Goal: Check status: Check status

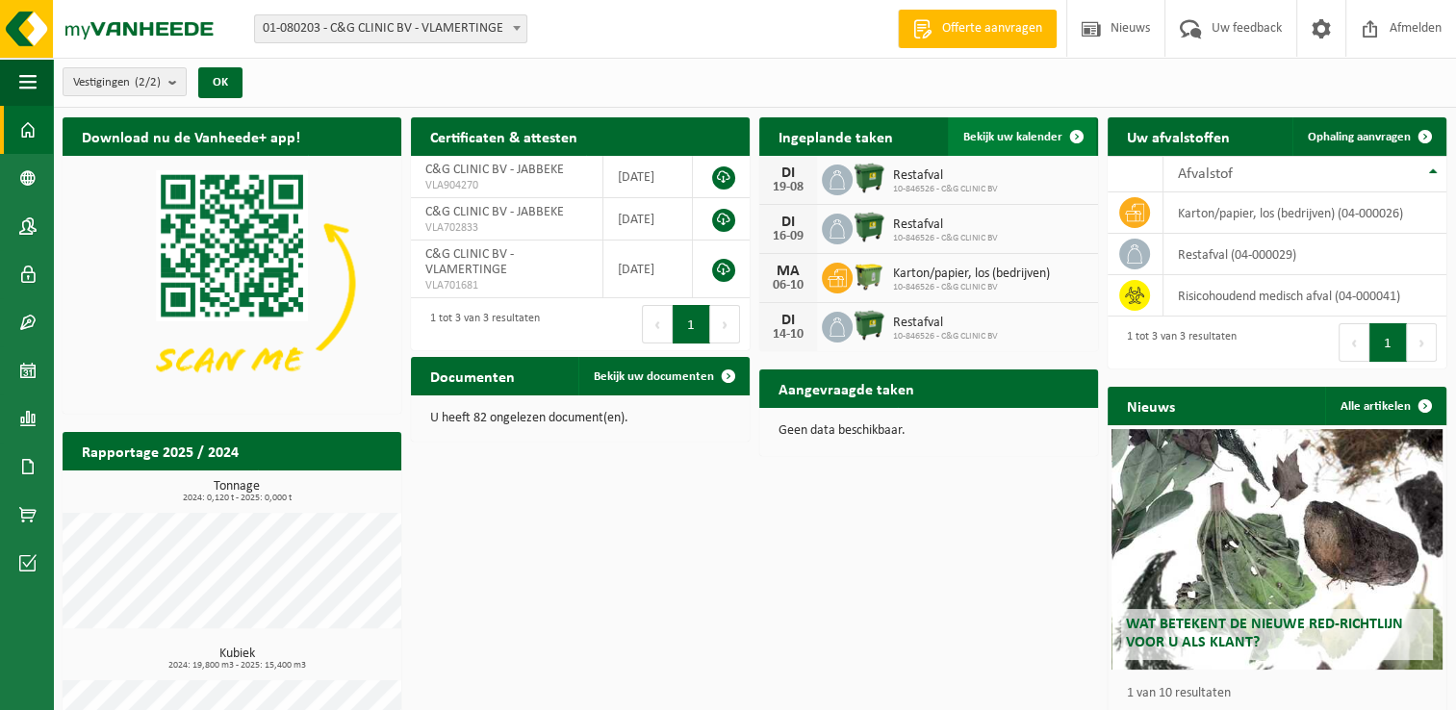
click at [1014, 137] on span "Bekijk uw kalender" at bounding box center [1012, 137] width 99 height 13
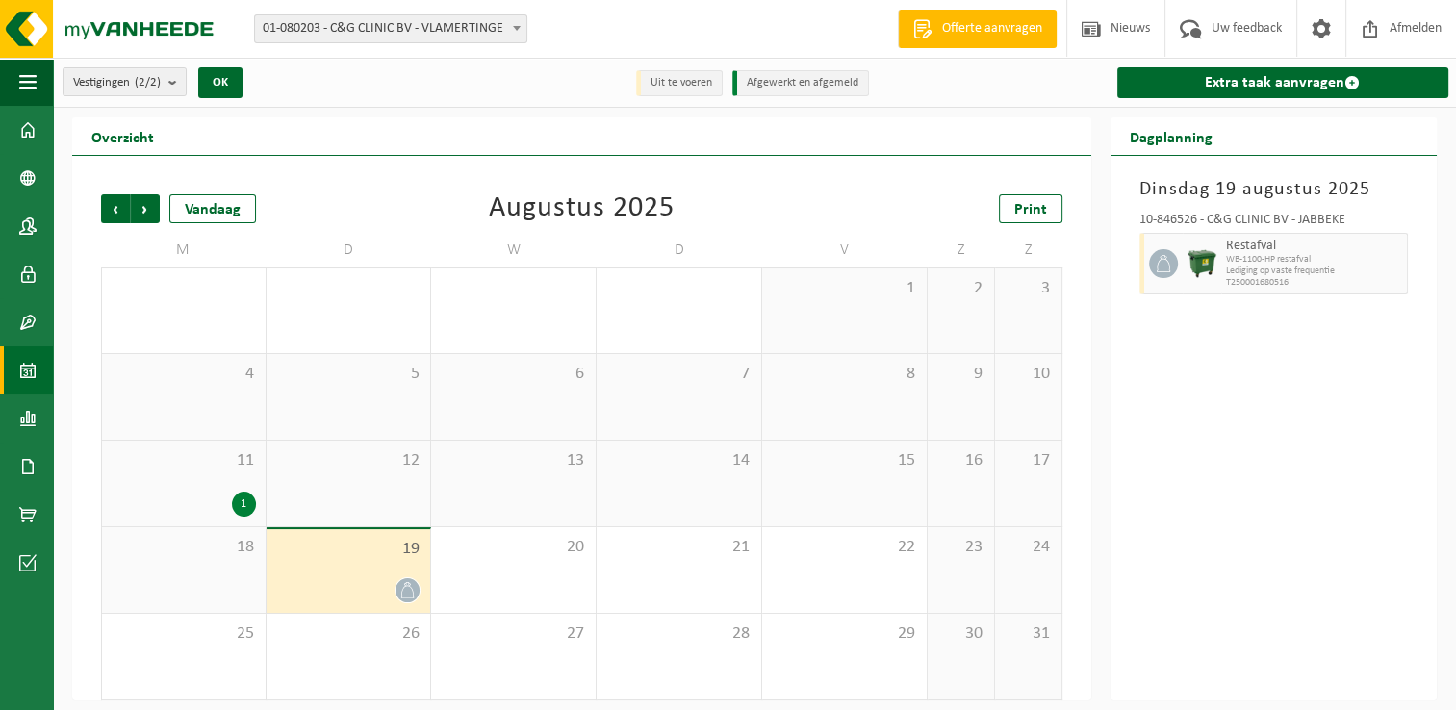
scroll to position [8, 0]
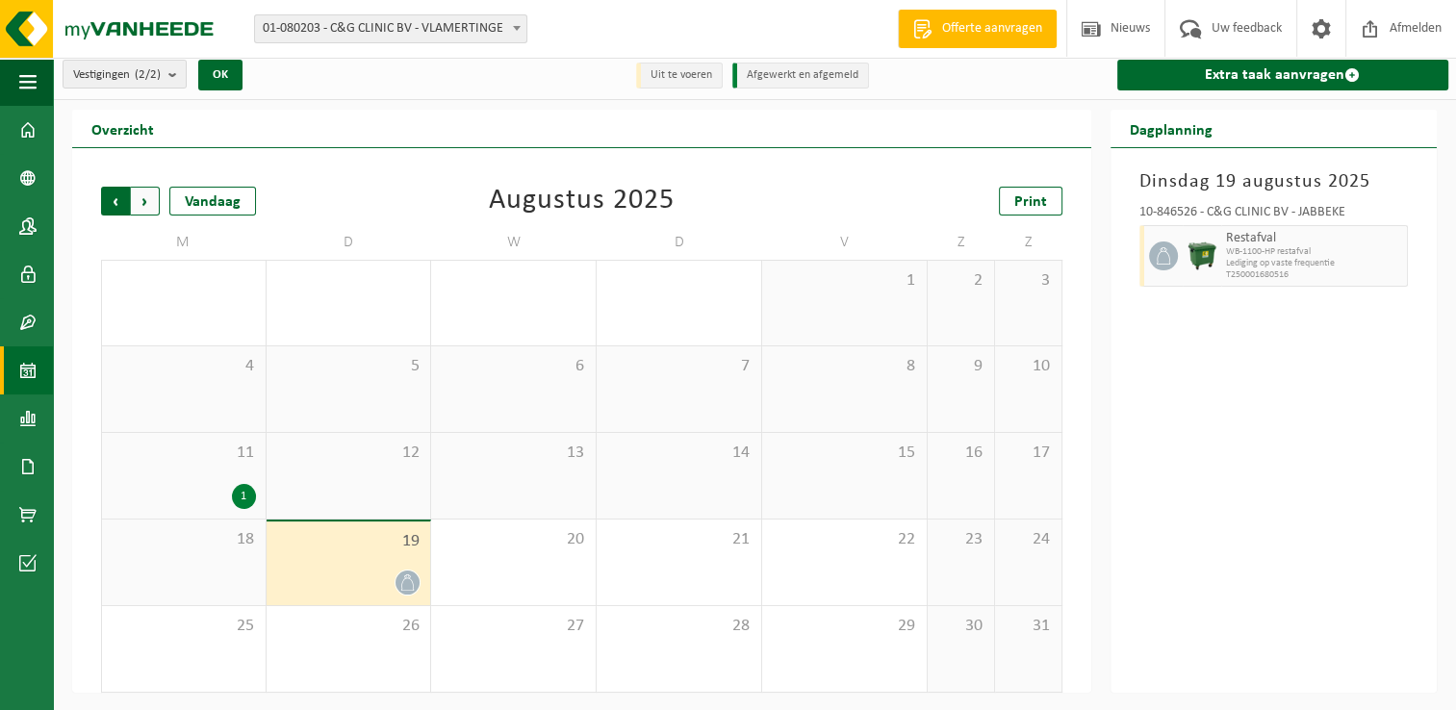
click at [142, 201] on span "Volgende" at bounding box center [145, 201] width 29 height 29
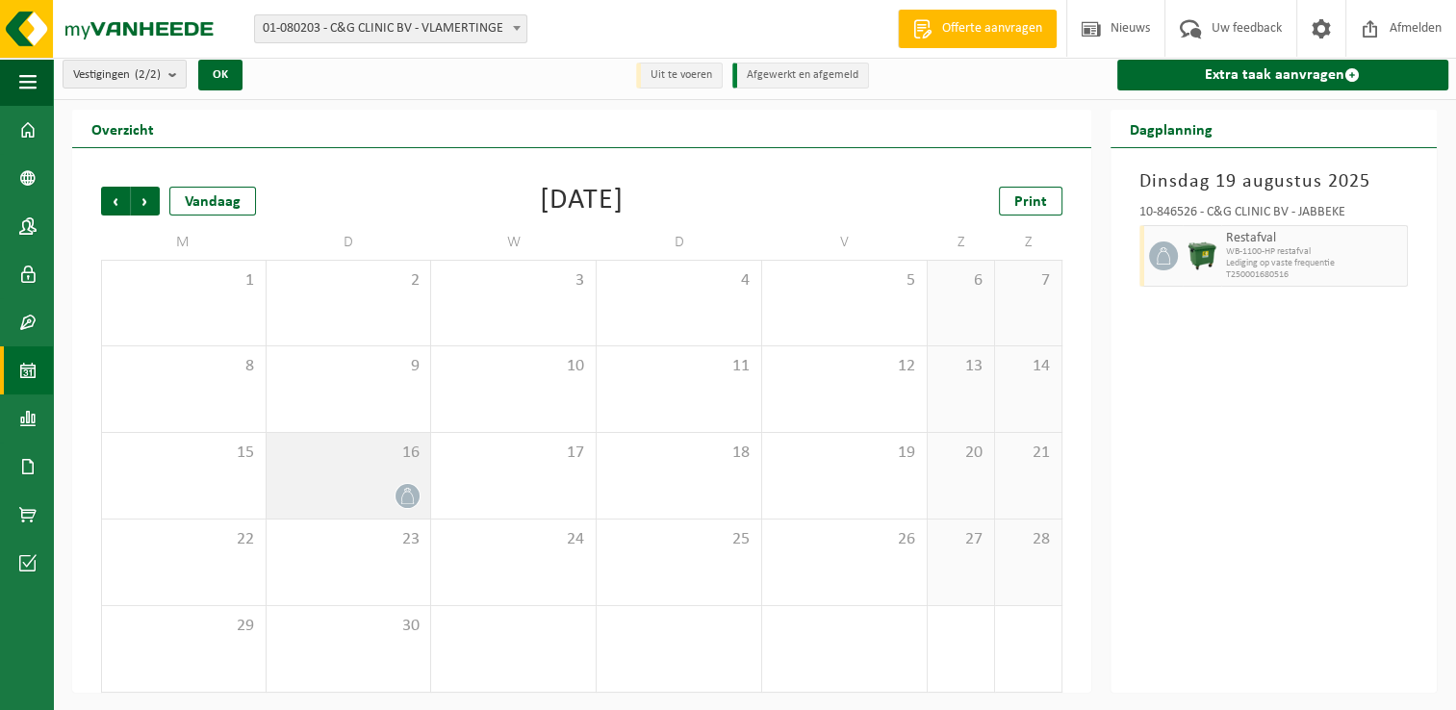
click at [357, 495] on div at bounding box center [348, 496] width 145 height 26
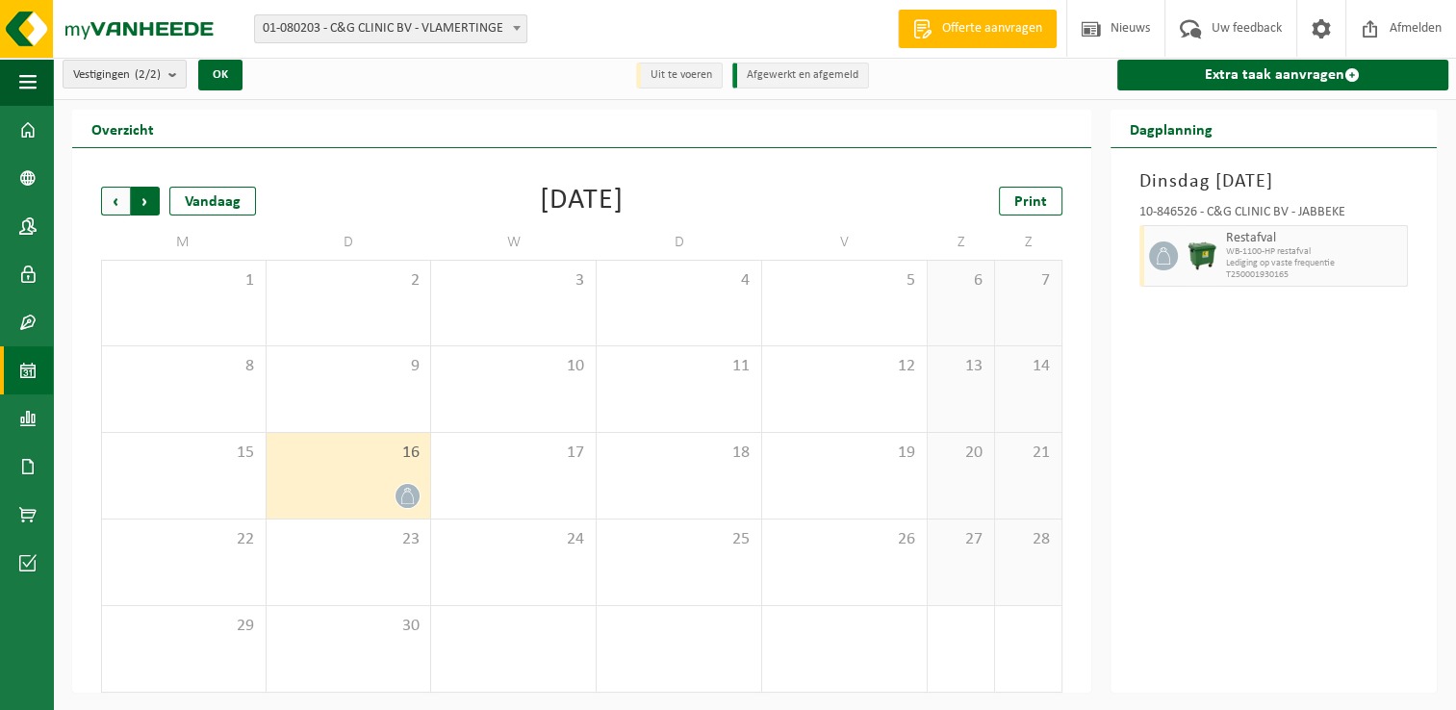
click at [123, 205] on span "Vorige" at bounding box center [115, 201] width 29 height 29
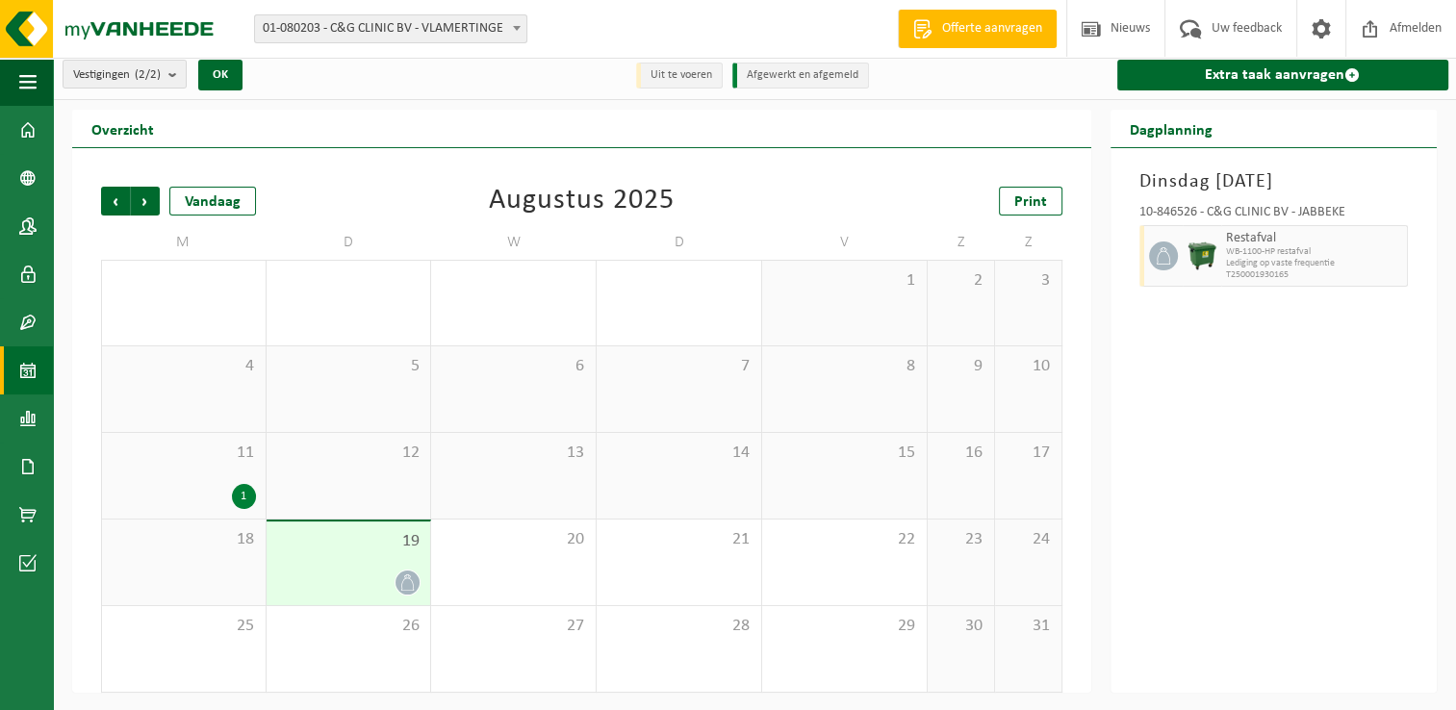
click at [374, 571] on div at bounding box center [348, 583] width 145 height 26
